Goal: Information Seeking & Learning: Learn about a topic

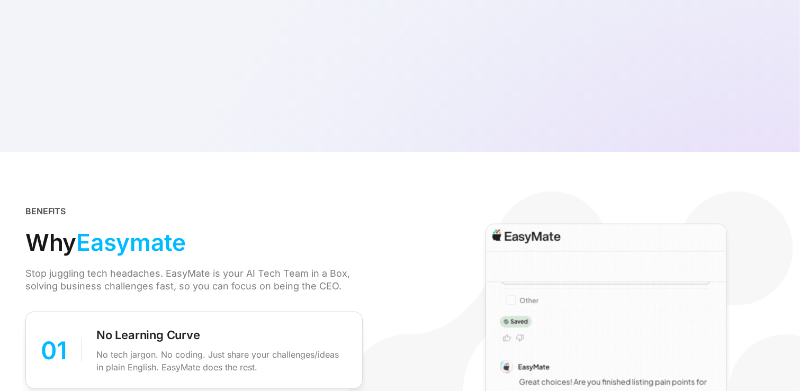
scroll to position [1022, 0]
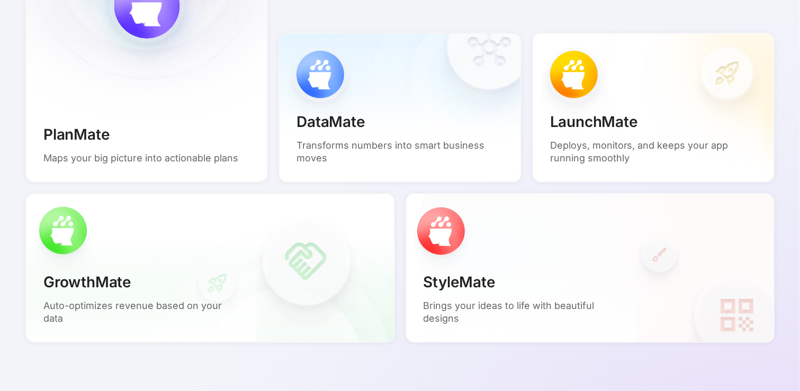
click at [216, 163] on p "Maps your big picture into actionable plans" at bounding box center [140, 158] width 195 height 13
drag, startPoint x: 235, startPoint y: 159, endPoint x: 44, endPoint y: 161, distance: 190.6
click at [44, 161] on p "Maps your big picture into actionable plans" at bounding box center [140, 158] width 195 height 13
copy p "Maps your big picture into actionable plans"
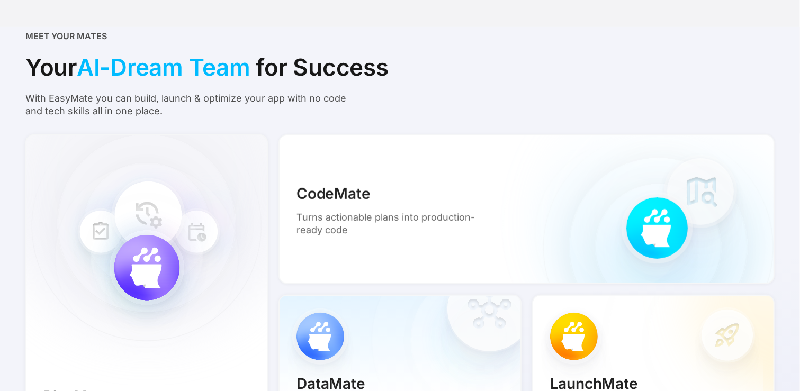
scroll to position [750, 0]
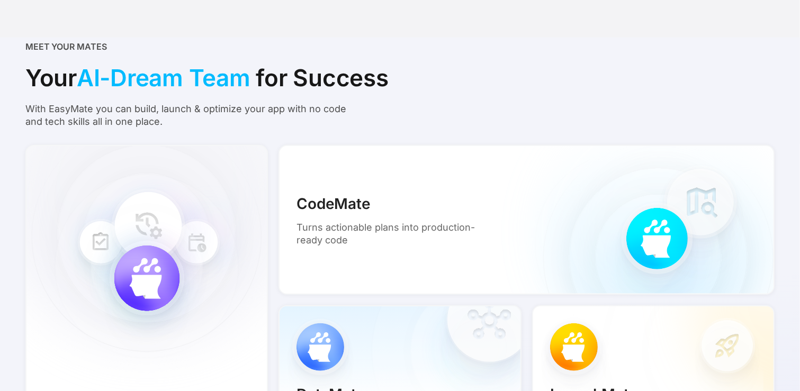
click at [431, 232] on p "Turns actionable plans into production-ready code" at bounding box center [394, 233] width 196 height 25
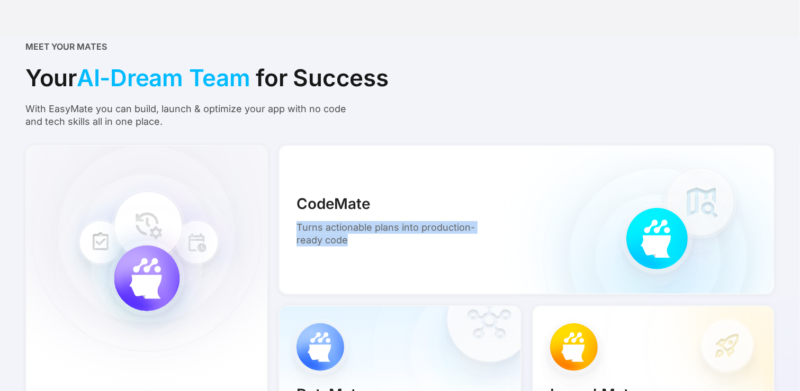
drag, startPoint x: 339, startPoint y: 240, endPoint x: 291, endPoint y: 231, distance: 48.9
click at [291, 231] on div "CodeMate Turns actionable plans into production-ready code" at bounding box center [394, 220] width 230 height 88
copy p "Turns actionable plans into production-ready code"
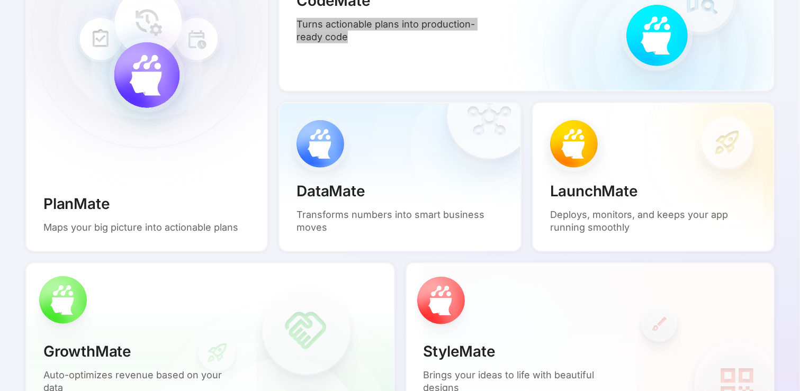
scroll to position [997, 0]
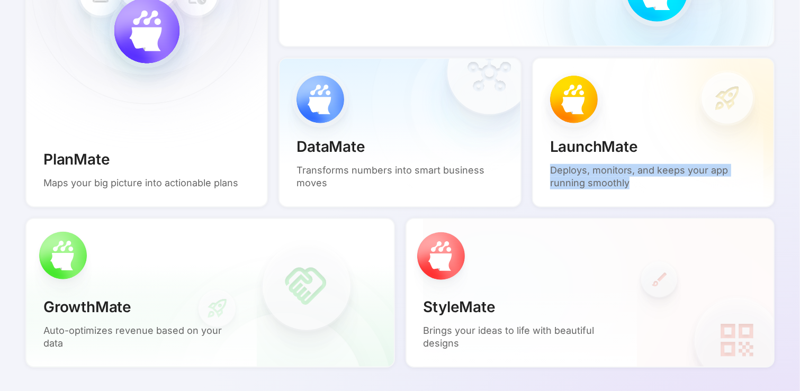
drag, startPoint x: 644, startPoint y: 183, endPoint x: 552, endPoint y: 173, distance: 92.6
click at [552, 173] on p "Deploys, monitors, and keeps your app running smoothly" at bounding box center [648, 176] width 196 height 25
copy p "Deploys, monitors, and keeps your app running smoothly"
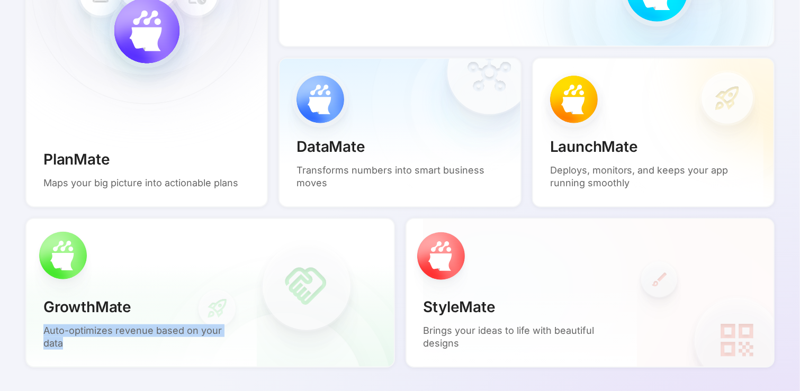
drag, startPoint x: 61, startPoint y: 347, endPoint x: 44, endPoint y: 331, distance: 23.2
click at [44, 331] on p "Auto-optimizes revenue based on your data" at bounding box center [141, 336] width 196 height 25
copy p "Auto-optimizes revenue based on your data"
